Goal: Find specific page/section: Find specific page/section

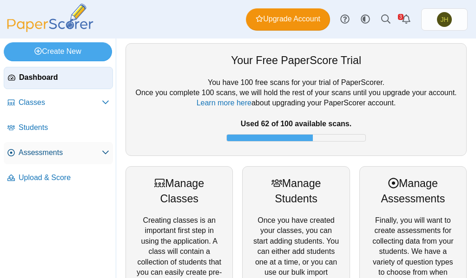
click at [54, 155] on span "Assessments" at bounding box center [60, 153] width 83 height 10
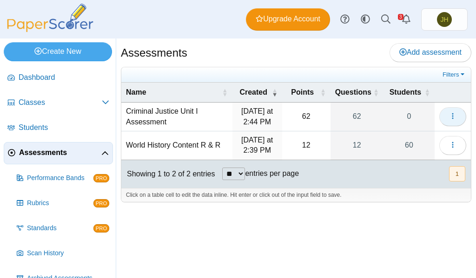
click at [450, 119] on icon "button" at bounding box center [452, 115] width 7 height 7
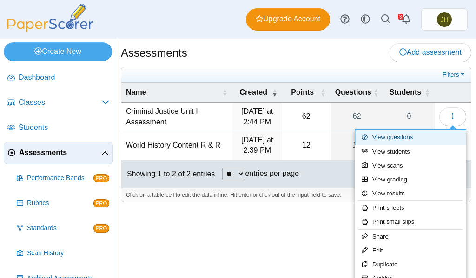
click at [389, 137] on link "View questions" at bounding box center [411, 138] width 112 height 14
